Goal: Navigation & Orientation: Go to known website

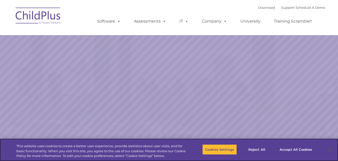
select select "MEDIUM"
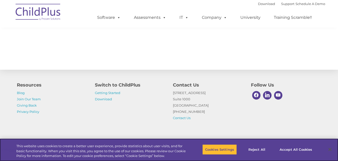
scroll to position [585, 0]
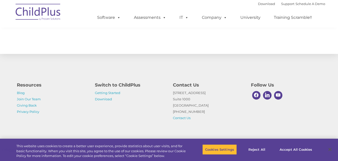
click at [40, 13] on img at bounding box center [38, 12] width 50 height 25
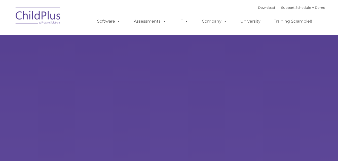
type input ""
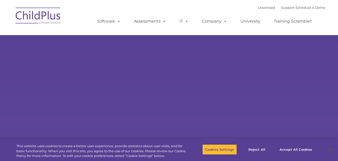
select select "MEDIUM"
